Goal: Information Seeking & Learning: Find specific fact

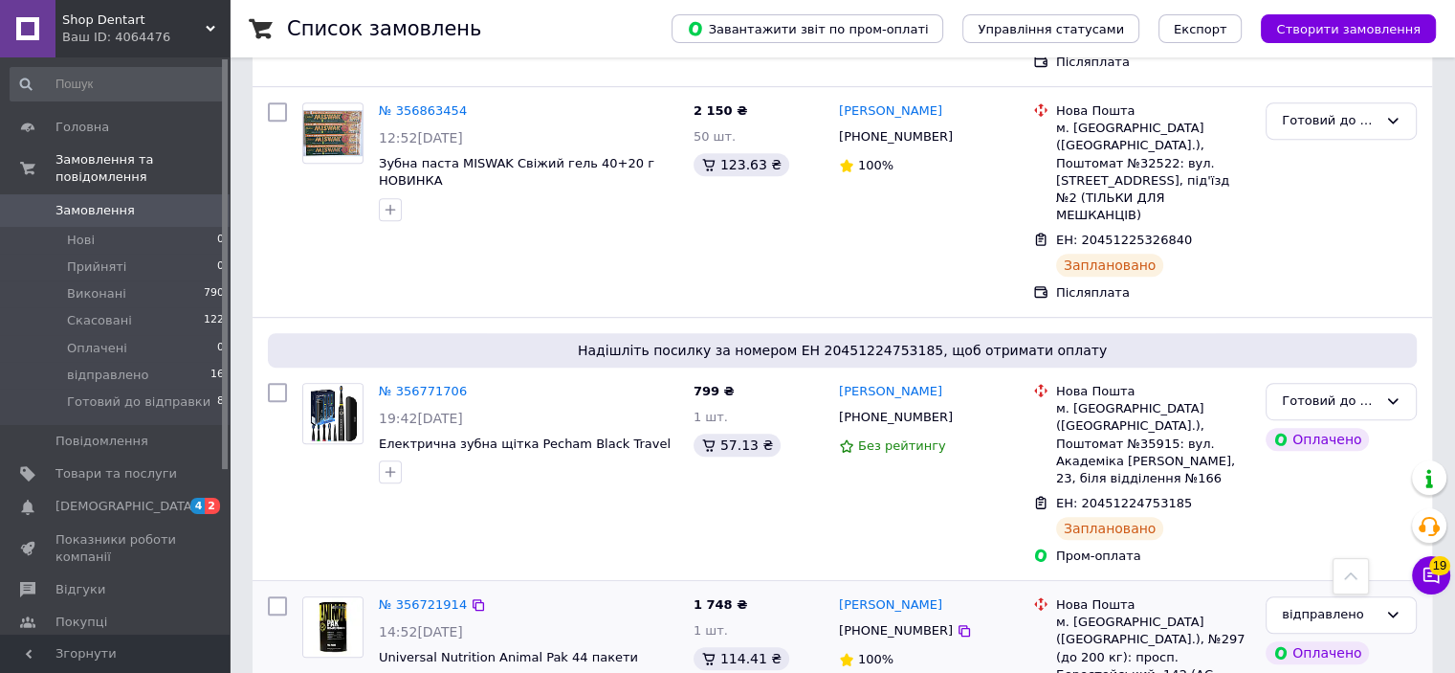
scroll to position [957, 0]
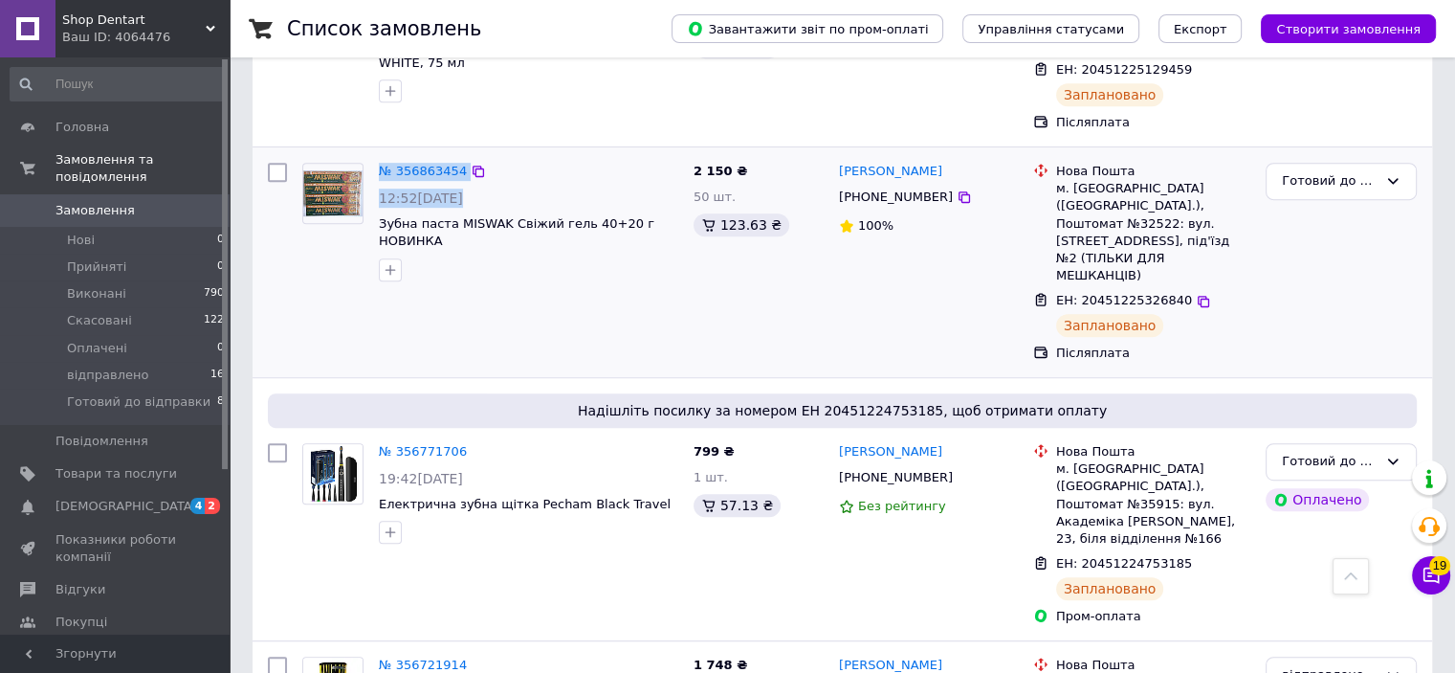
click at [376, 189] on div "№ 356863454 12:52[DATE] Зубна паста MISWAK Свіжий гель 40+20 г НОВИНКА" at bounding box center [490, 222] width 391 height 134
click at [348, 210] on div at bounding box center [333, 222] width 77 height 134
click at [514, 260] on div "№ 356863454 12:52[DATE] Зубна паста MISWAK Свіжий гель 40+20 г НОВИНКА" at bounding box center [490, 262] width 391 height 214
drag, startPoint x: 375, startPoint y: 183, endPoint x: 447, endPoint y: 183, distance: 71.7
click at [447, 183] on div "№ 356863454 12:52[DATE] Зубна паста MISWAK Свіжий гель 40+20 г НОВИНКА" at bounding box center [528, 222] width 315 height 134
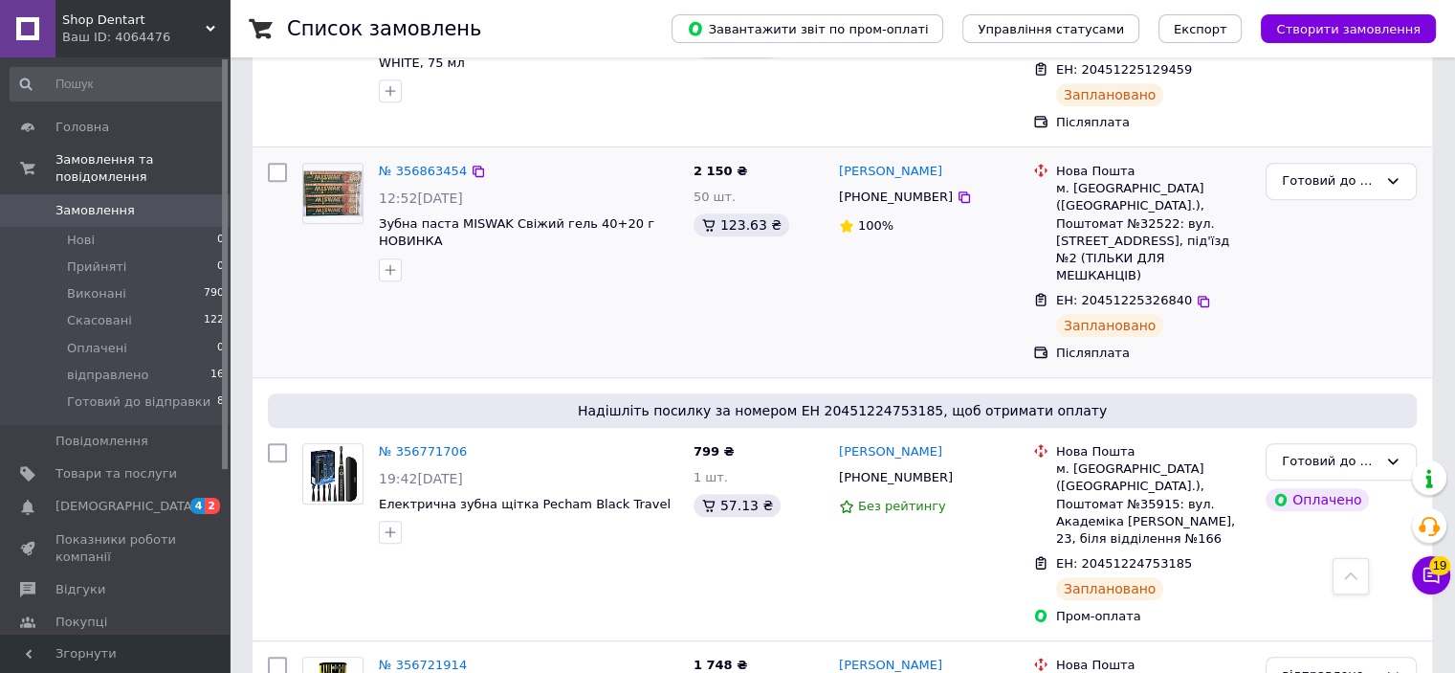
drag, startPoint x: 483, startPoint y: 292, endPoint x: 483, endPoint y: 276, distance: 15.3
click at [483, 291] on div "№ 356863454 12:52[DATE] Зубна паста MISWAK Свіжий гель 40+20 г НОВИНКА" at bounding box center [490, 262] width 391 height 214
drag, startPoint x: 378, startPoint y: 187, endPoint x: 607, endPoint y: 194, distance: 228.8
click at [607, 194] on div "№ 356863454 12:52[DATE] Зубна паста MISWAK Свіжий гель 40+20 г НОВИНКА" at bounding box center [528, 222] width 315 height 134
copy span "Зубна паста MISWAK Свіжий гель 40+20"
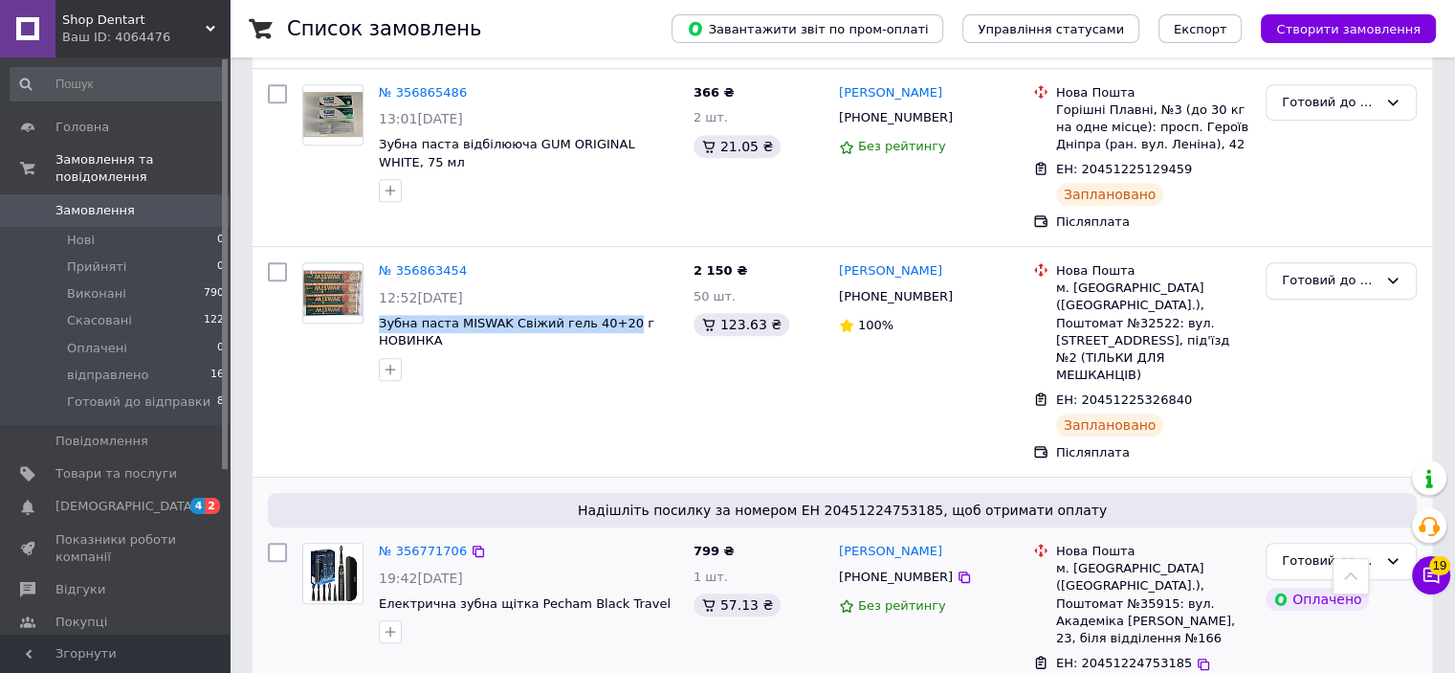
scroll to position [670, 0]
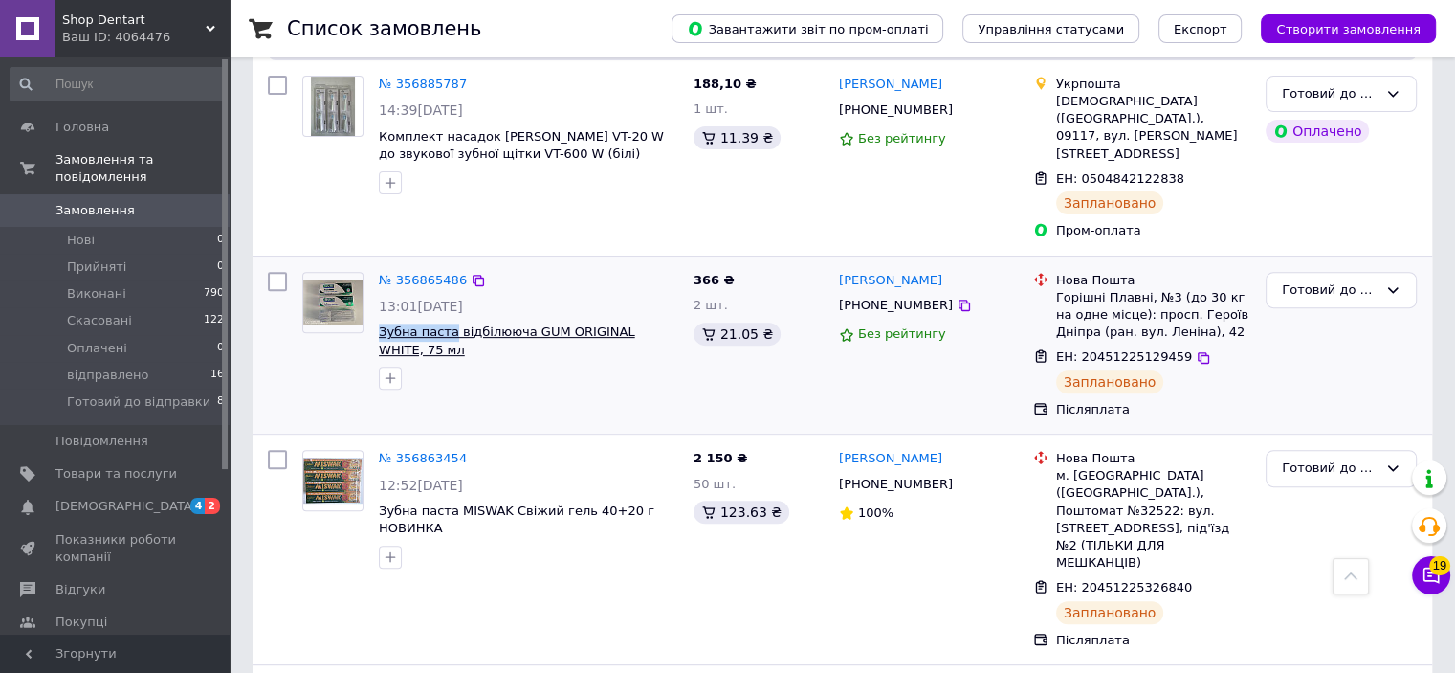
drag, startPoint x: 375, startPoint y: 296, endPoint x: 446, endPoint y: 302, distance: 71.1
click at [446, 302] on div "№ 356865486 13:01[DATE] Зубна паста відбілююча GUM ORIGINAL WHITE, 75 мл" at bounding box center [528, 331] width 315 height 134
copy span "Зубна паста"
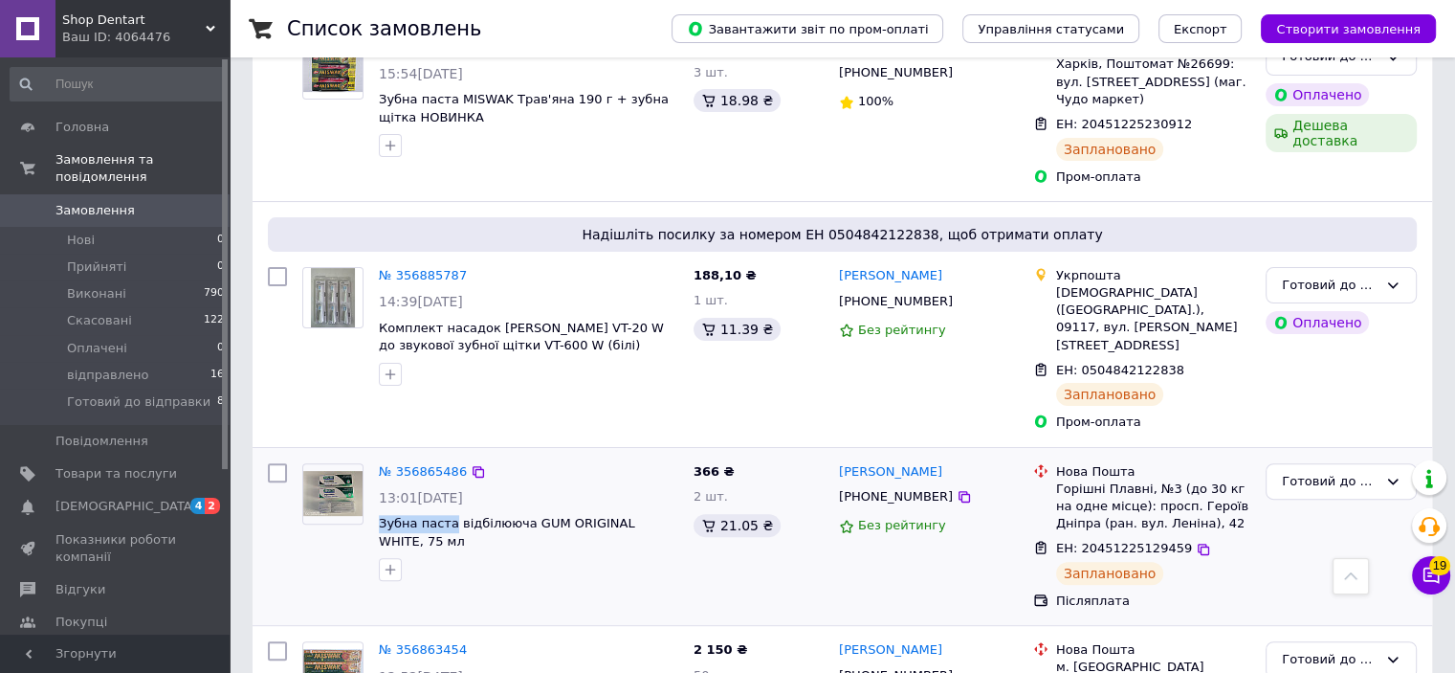
scroll to position [287, 0]
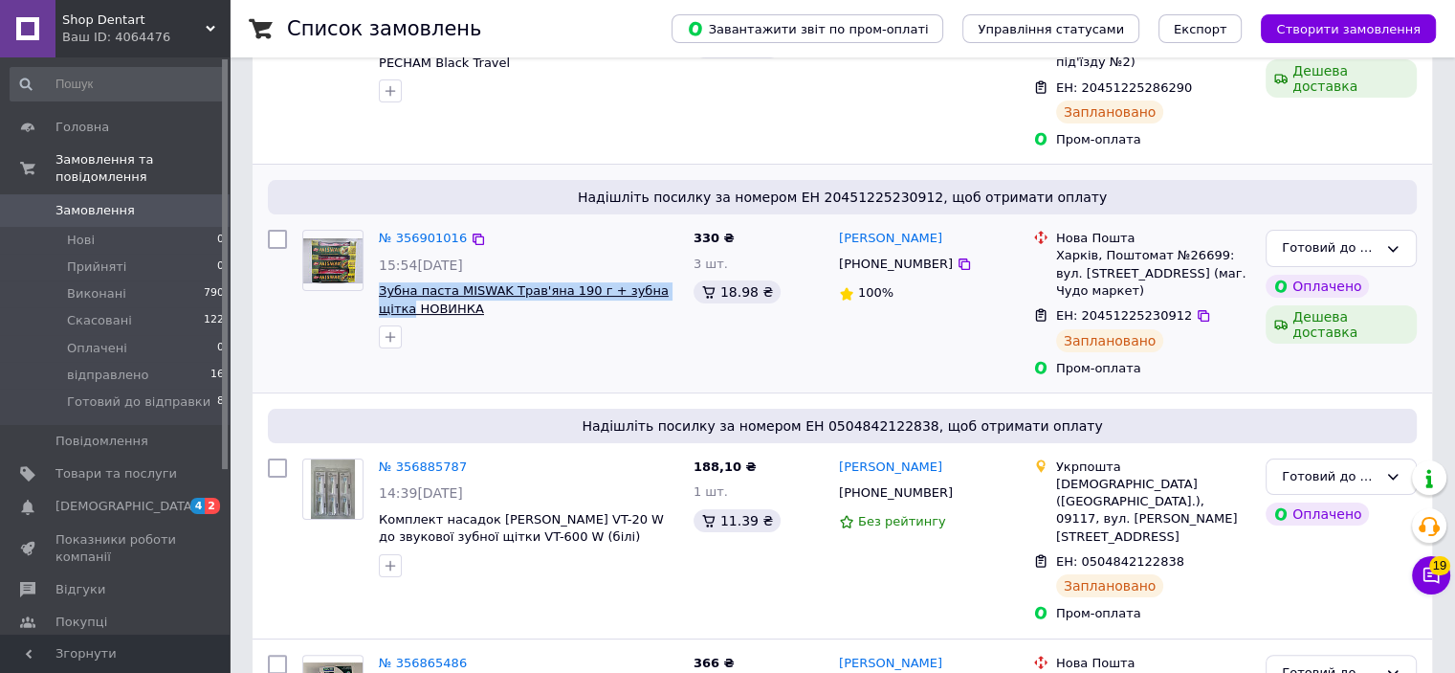
drag, startPoint x: 374, startPoint y: 271, endPoint x: 651, endPoint y: 271, distance: 277.4
click at [665, 278] on div "№ 356901016 15:54[DATE] Зубна паста MISWAK Трав'яна 190 г + зубна щітка НОВИНКА" at bounding box center [528, 289] width 315 height 134
copy span "Зубна паста MISWAK Трав'яна 190 г + зубна щітка"
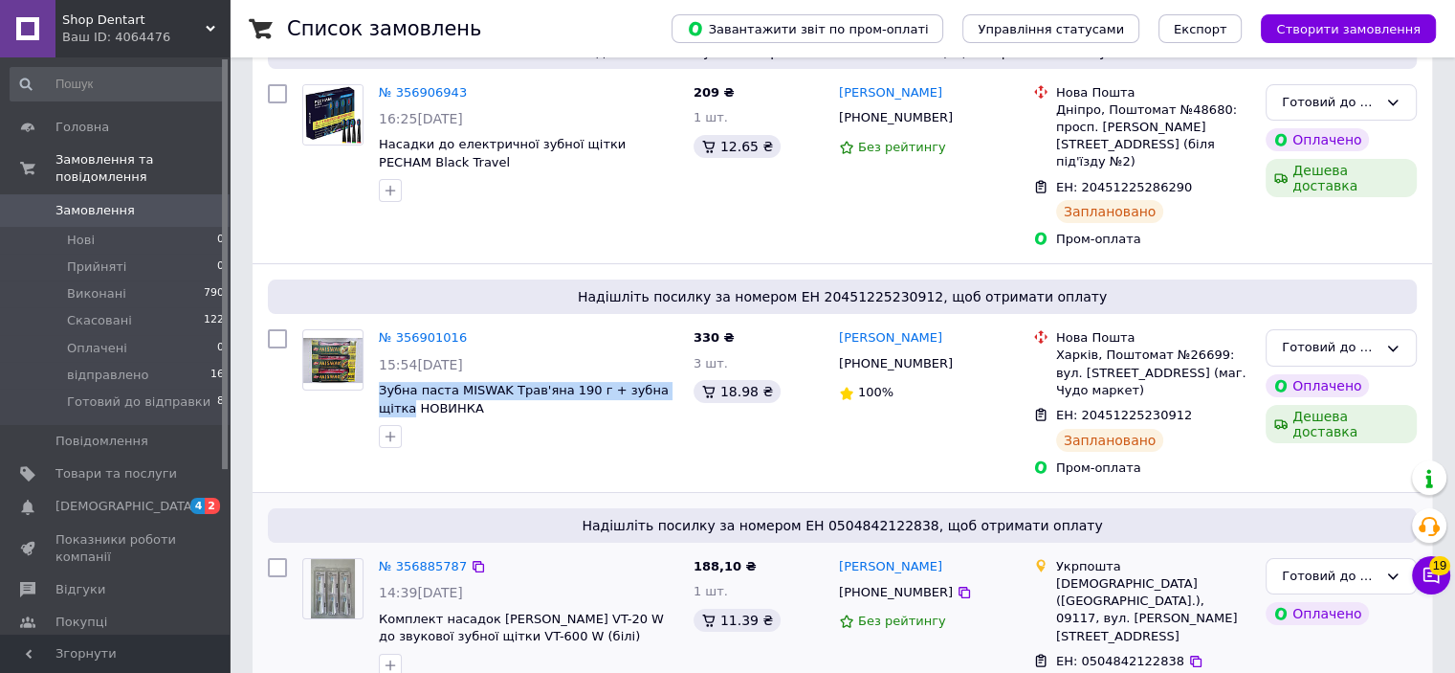
scroll to position [0, 0]
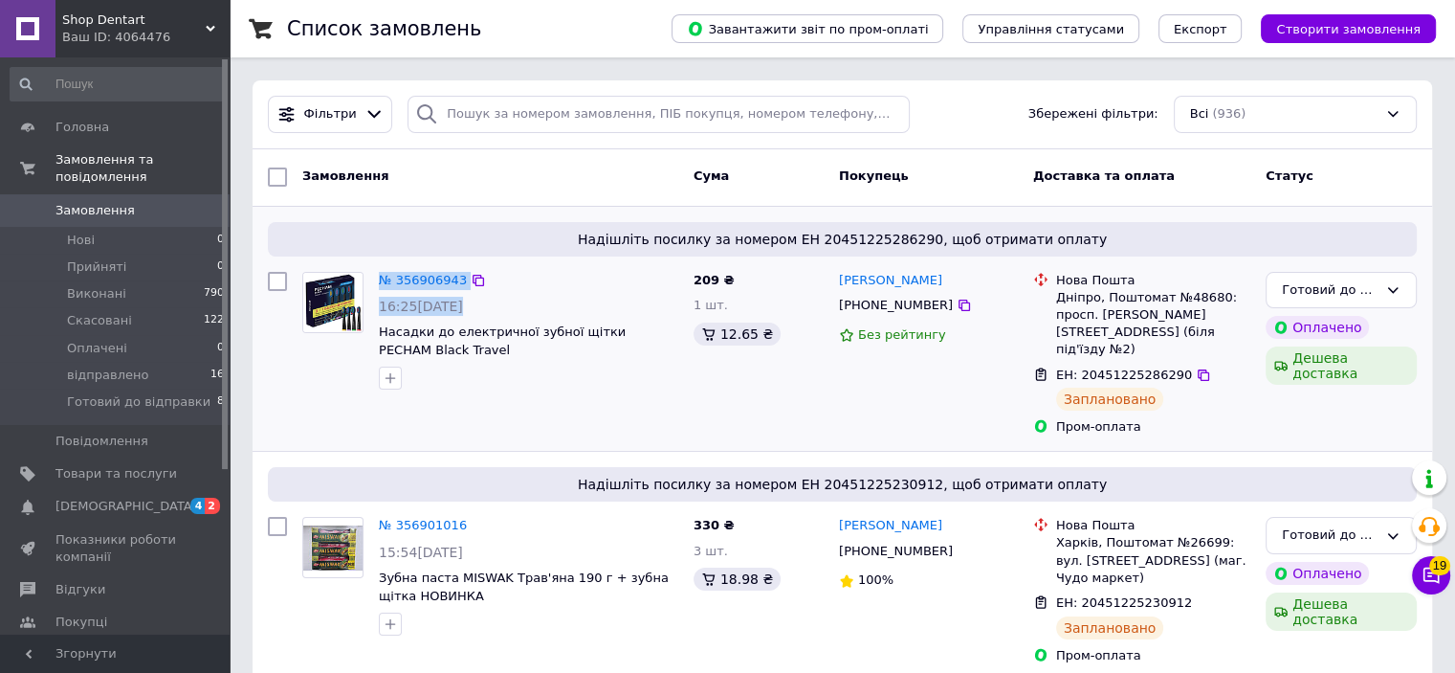
click at [373, 332] on div "№ 356906943 16:25[DATE] Насадки до електричної зубної щітки PECHAM Black Travel" at bounding box center [490, 331] width 391 height 134
click at [332, 363] on div at bounding box center [333, 331] width 77 height 134
click at [329, 366] on div at bounding box center [333, 331] width 77 height 134
drag, startPoint x: 378, startPoint y: 328, endPoint x: 417, endPoint y: 332, distance: 39.4
click at [417, 332] on div "№ 356906943 16:25[DATE] Насадки до електричної зубної щітки PECHAM Black Travel" at bounding box center [528, 331] width 315 height 134
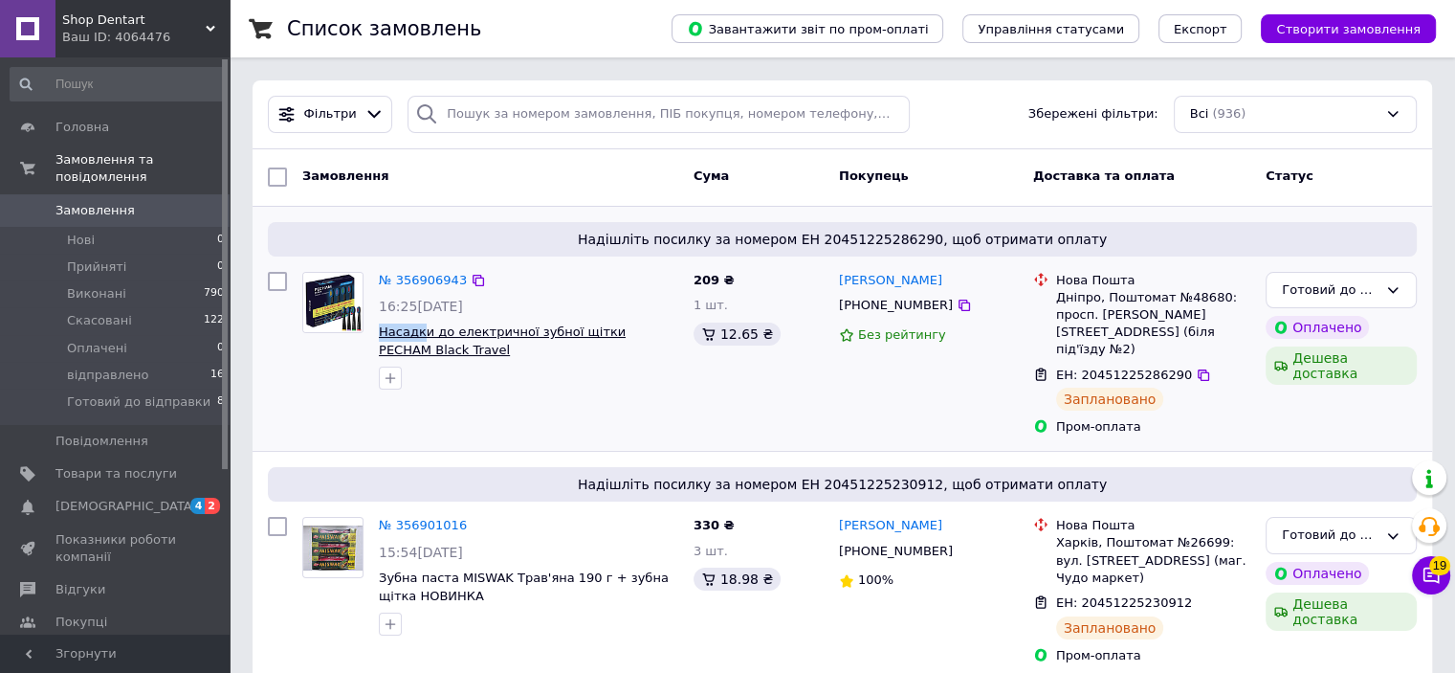
copy span "Насадк"
